Goal: Task Accomplishment & Management: Manage account settings

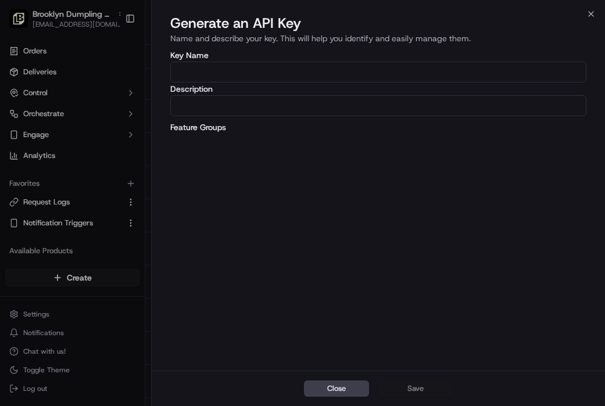
click at [402, 80] on input "Key Name" at bounding box center [378, 72] width 416 height 21
type input "Brooklyn Dumpling Key"
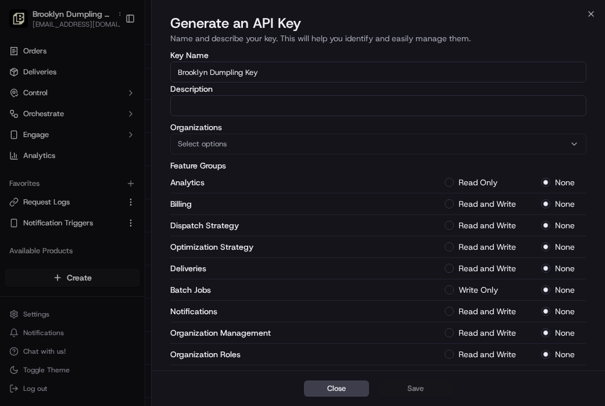
drag, startPoint x: 301, startPoint y: 69, endPoint x: 101, endPoint y: 80, distance: 200.3
click at [101, 80] on body "Brooklyn Dumpling - [GEOGRAPHIC_DATA] [EMAIL_ADDRESS][DOMAIN_NAME] Toggle Sideb…" at bounding box center [302, 203] width 605 height 406
click at [192, 104] on input "Description" at bounding box center [378, 105] width 416 height 21
paste input "Brooklyn Dumpling Key"
type input "Brooklyn Dumpling Key"
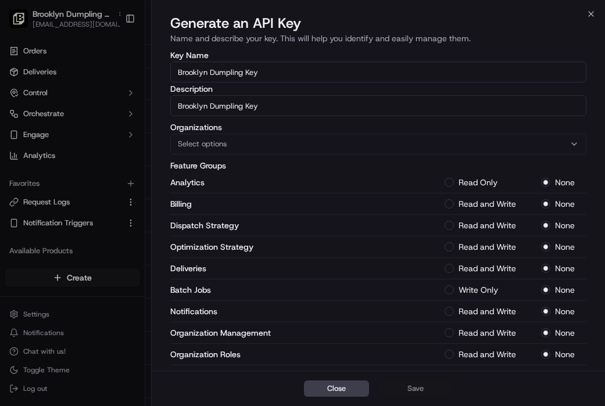
click at [264, 142] on div "Select options" at bounding box center [378, 144] width 411 height 10
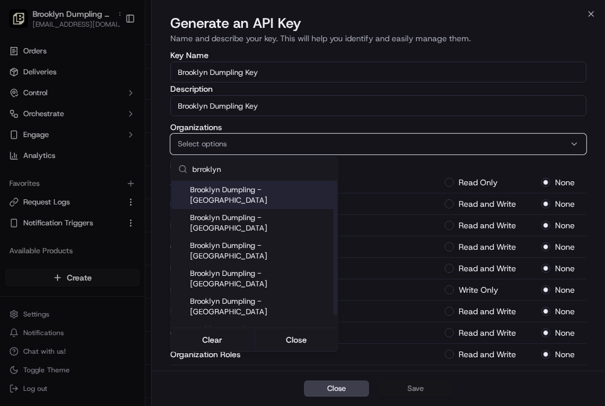
type input "brroklyn"
click at [299, 192] on span "Brooklyn Dumpling - [GEOGRAPHIC_DATA]" at bounding box center [261, 195] width 143 height 21
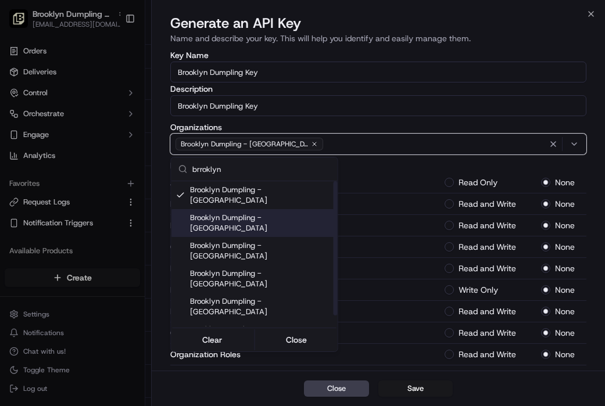
click at [300, 209] on div "Brooklyn Dumpling - [GEOGRAPHIC_DATA]" at bounding box center [255, 223] width 166 height 28
click at [301, 237] on div "Brooklyn Dumpling - [GEOGRAPHIC_DATA]" at bounding box center [255, 251] width 166 height 28
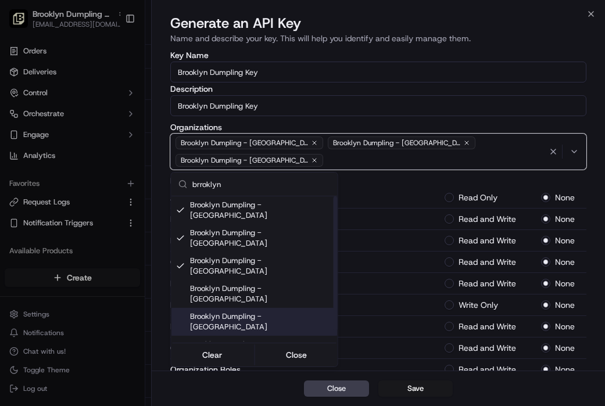
click at [298, 308] on div "Brooklyn Dumpling - [GEOGRAPHIC_DATA]" at bounding box center [255, 322] width 166 height 28
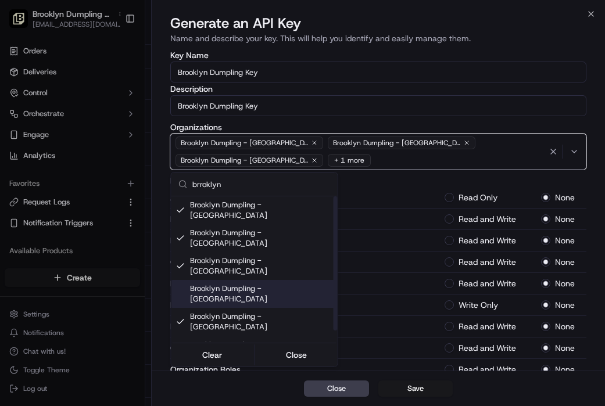
click at [277, 284] on span "Brooklyn Dumpling - [GEOGRAPHIC_DATA]" at bounding box center [261, 294] width 143 height 21
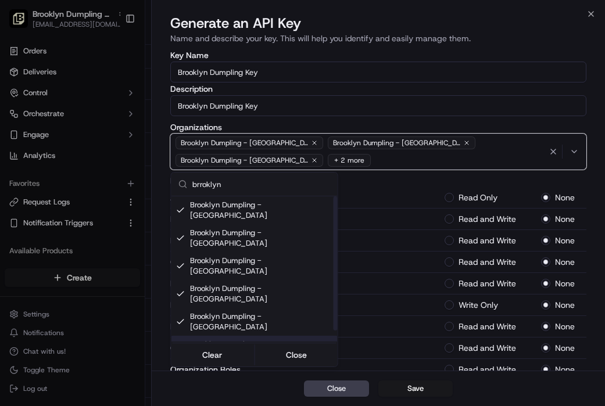
click at [276, 336] on div "Brooklyn Dumpling - [GEOGRAPHIC_DATA]" at bounding box center [255, 350] width 166 height 28
click at [273, 367] on span "Brooklyn Dumpling - [PERSON_NAME]" at bounding box center [261, 372] width 143 height 10
click at [273, 385] on span "Brooklyn Dumpling - [GEOGRAPHIC_DATA]." at bounding box center [261, 395] width 143 height 21
click at [307, 353] on button "Close" at bounding box center [297, 355] width 80 height 16
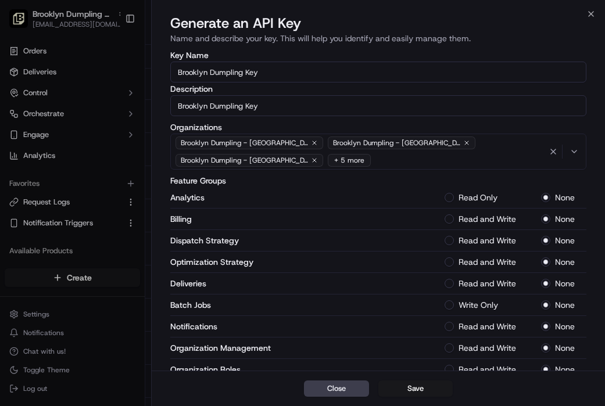
click at [448, 197] on button "Read Only" at bounding box center [449, 197] width 9 height 9
click at [449, 243] on Strategy-1 "Read and Write" at bounding box center [449, 240] width 9 height 9
click at [448, 285] on button "Read and Write" at bounding box center [449, 283] width 9 height 9
click at [449, 312] on div "Batch Jobs Write Only None" at bounding box center [378, 306] width 416 height 22
click at [449, 309] on Jobs-1 "Write Only" at bounding box center [449, 305] width 9 height 9
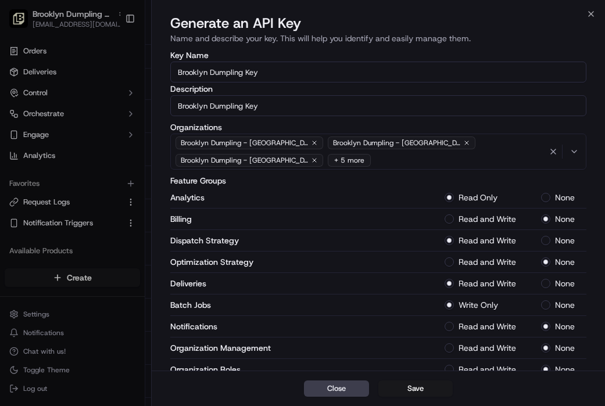
click at [449, 332] on div "Notifications Read and Write None" at bounding box center [378, 327] width 416 height 22
click at [449, 322] on button "Read and Write" at bounding box center [449, 326] width 9 height 9
click at [451, 353] on div "Organization Management Read and Write None" at bounding box center [378, 349] width 416 height 22
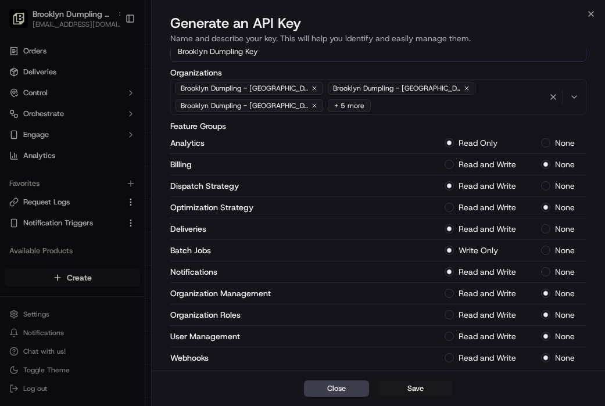
click at [448, 293] on Management-1 "Read and Write" at bounding box center [449, 293] width 9 height 9
click at [448, 317] on Roles-1 "Read and Write" at bounding box center [449, 315] width 9 height 9
click at [448, 333] on Management-1 "Read and Write" at bounding box center [449, 336] width 9 height 9
click at [449, 356] on button "Read and Write" at bounding box center [449, 358] width 9 height 9
click at [398, 388] on button "Save" at bounding box center [416, 389] width 74 height 16
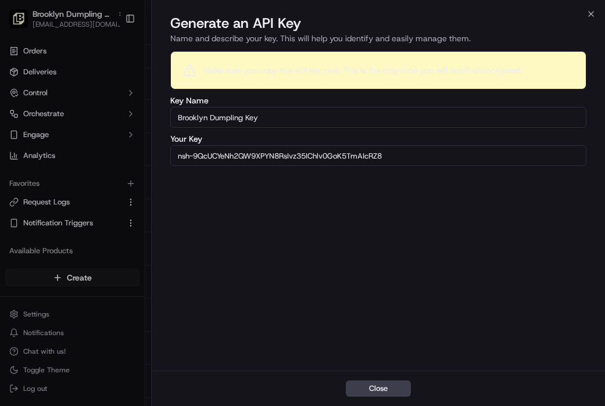
scroll to position [0, 0]
click at [422, 144] on div "Your Key nsh-9QcUCYeNh2QW9XPYN8RsIvz35IChlv0GoK5TmAIcRZ8" at bounding box center [378, 150] width 416 height 31
click at [408, 162] on input "nsh-9QcUCYeNh2QW9XPYN8RsIvz35IChlv0GoK5TmAIcRZ8" at bounding box center [378, 155] width 416 height 21
click at [375, 390] on button "Close" at bounding box center [378, 389] width 65 height 16
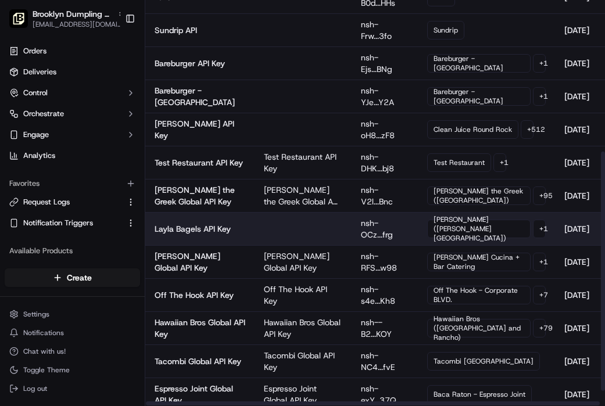
scroll to position [283, 0]
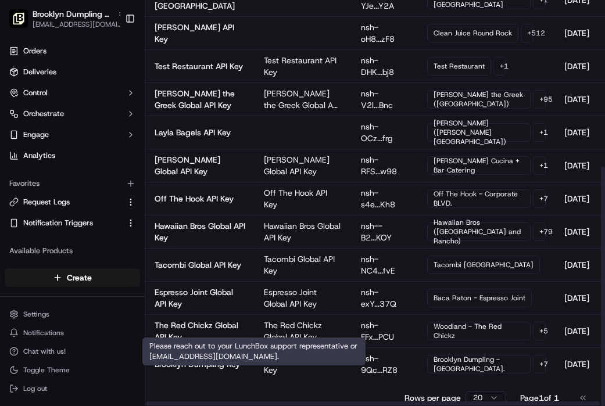
click at [83, 305] on div "Settings Notifications Chat with us! Toggle Theme Log out" at bounding box center [72, 352] width 145 height 100
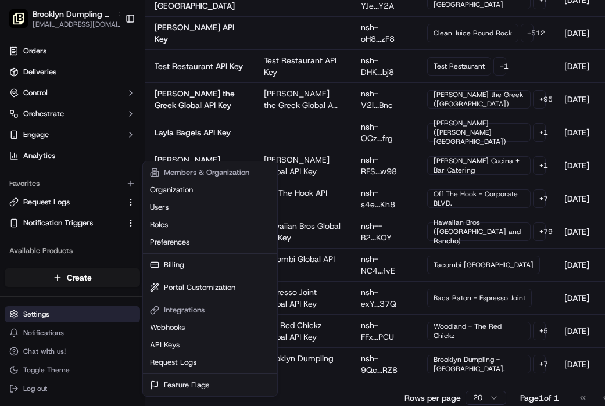
click at [83, 311] on html "Brooklyn Dumpling - [GEOGRAPHIC_DATA] [EMAIL_ADDRESS][DOMAIN_NAME] Toggle Sideb…" at bounding box center [302, 203] width 605 height 406
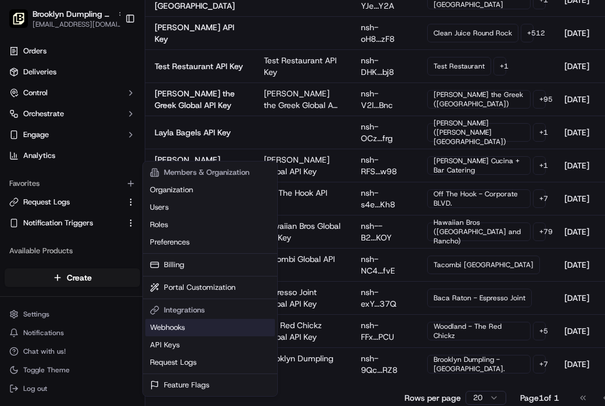
click at [187, 323] on link "Webhooks" at bounding box center [210, 327] width 130 height 17
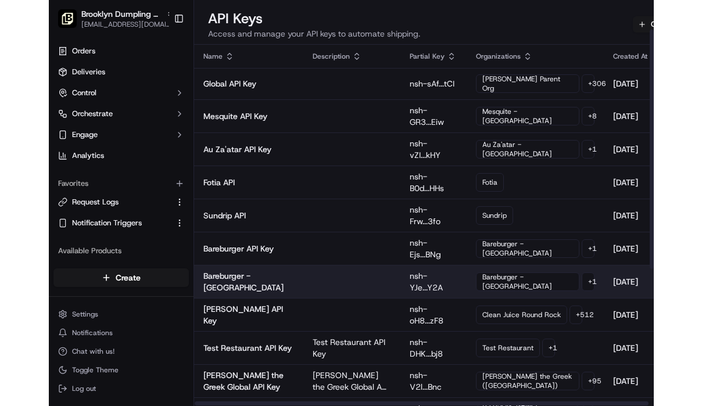
scroll to position [283, 0]
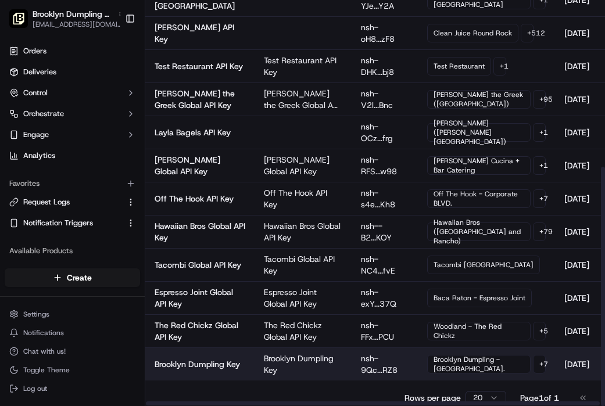
click at [451, 375] on td "Brooklyn Dumpling - [GEOGRAPHIC_DATA] + 7" at bounding box center [486, 364] width 137 height 33
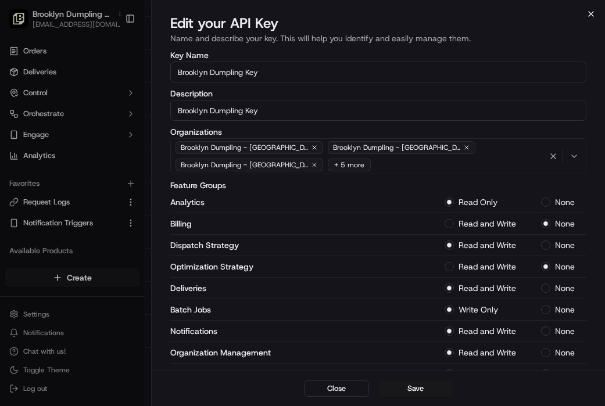
click at [451, 13] on icon "button" at bounding box center [591, 13] width 9 height 9
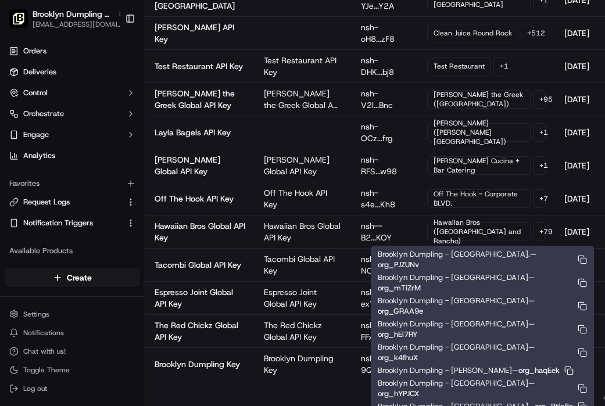
click at [451, 348] on icon "button" at bounding box center [582, 352] width 9 height 9
